Goal: Task Accomplishment & Management: Manage account settings

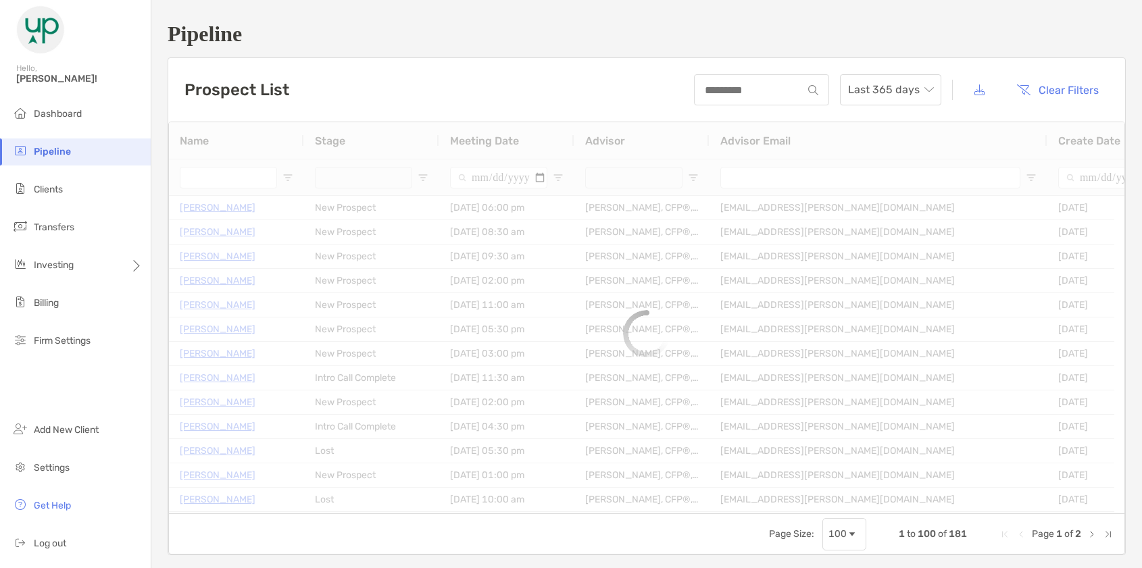
type input "**********"
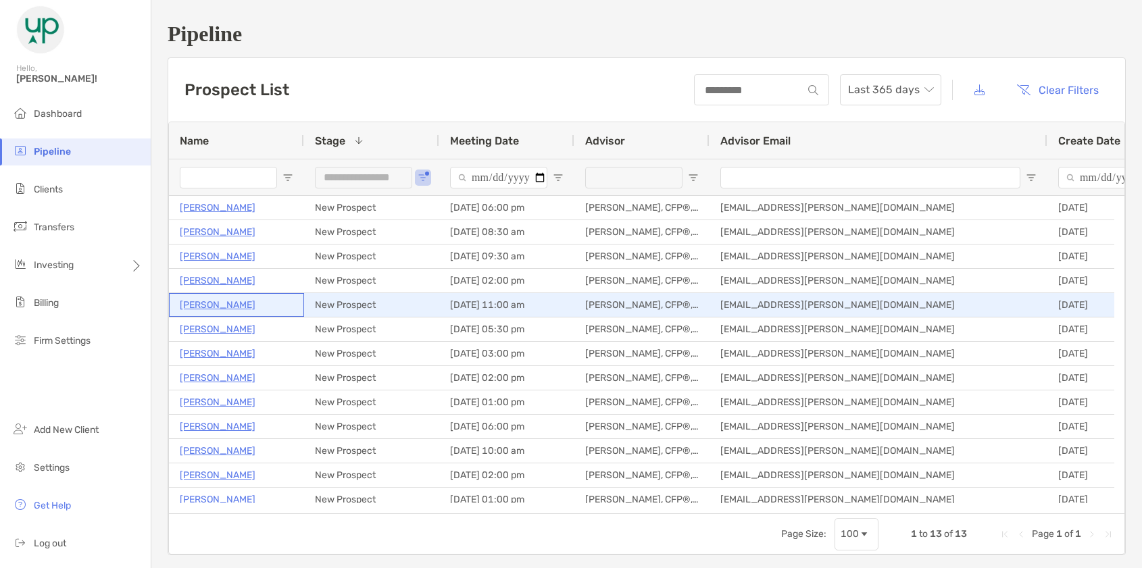
click at [215, 306] on p "[PERSON_NAME]" at bounding box center [218, 305] width 76 height 17
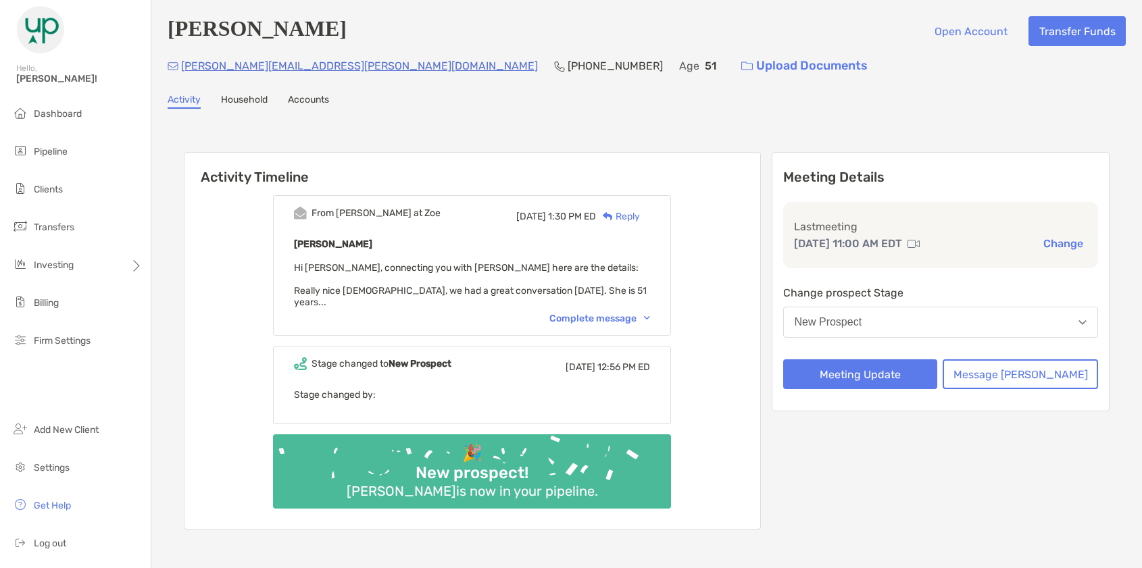
click at [597, 313] on div "Complete message" at bounding box center [599, 318] width 101 height 11
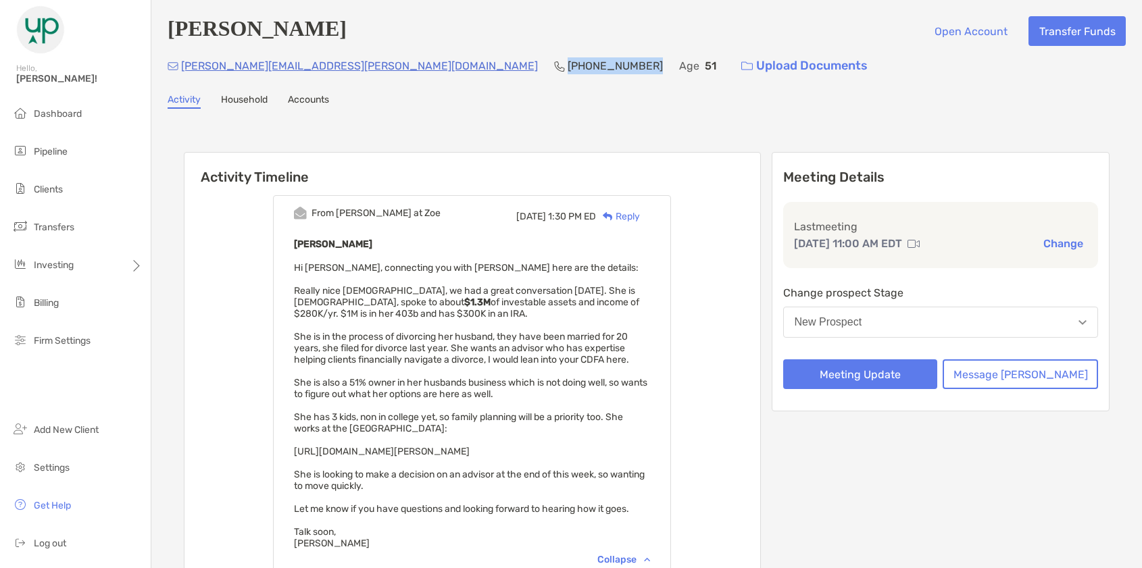
drag, startPoint x: 429, startPoint y: 67, endPoint x: 346, endPoint y: 68, distance: 83.1
click at [346, 68] on div "[PERSON_NAME][EMAIL_ADDRESS][PERSON_NAME][DOMAIN_NAME] [PHONE_NUMBER] Age [DEMO…" at bounding box center [647, 65] width 958 height 29
copy p "[PHONE_NUMBER]"
click at [954, 311] on button "New Prospect" at bounding box center [941, 322] width 316 height 31
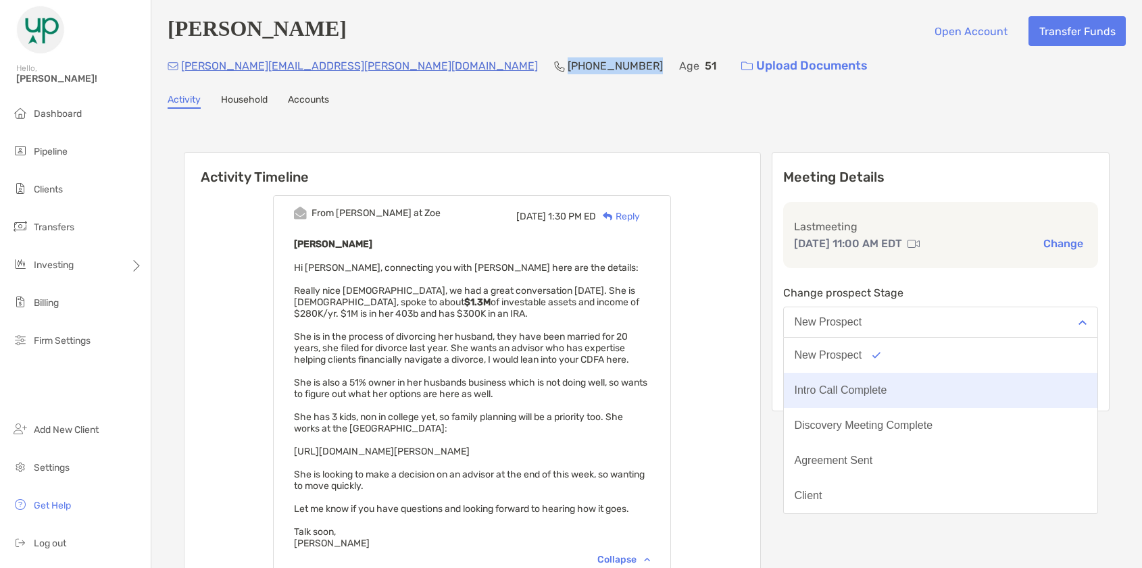
click at [937, 391] on button "Intro Call Complete" at bounding box center [941, 390] width 314 height 35
